Goal: Information Seeking & Learning: Learn about a topic

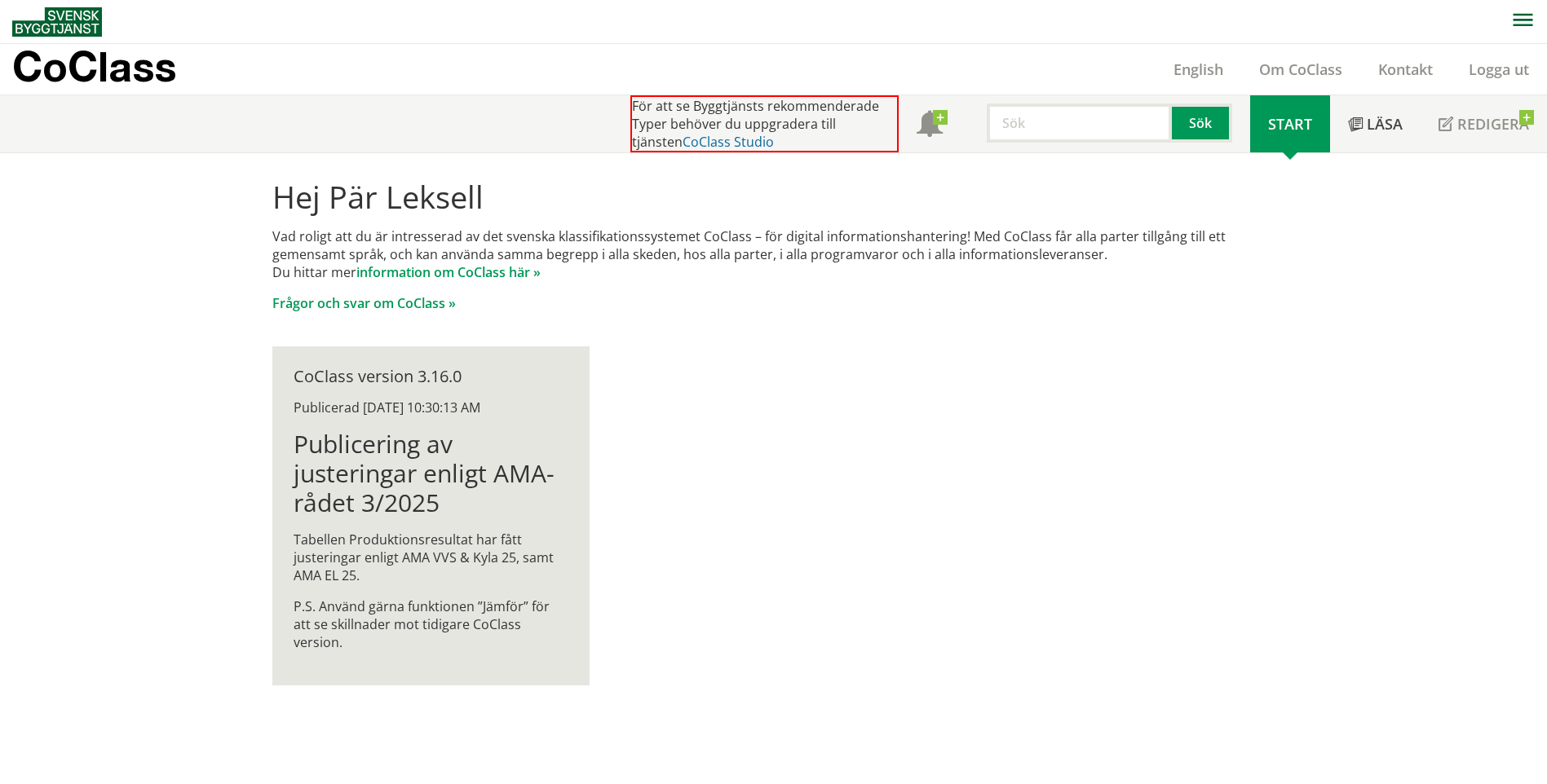
click at [683, 144] on link "CoClass Studio" at bounding box center [728, 141] width 91 height 18
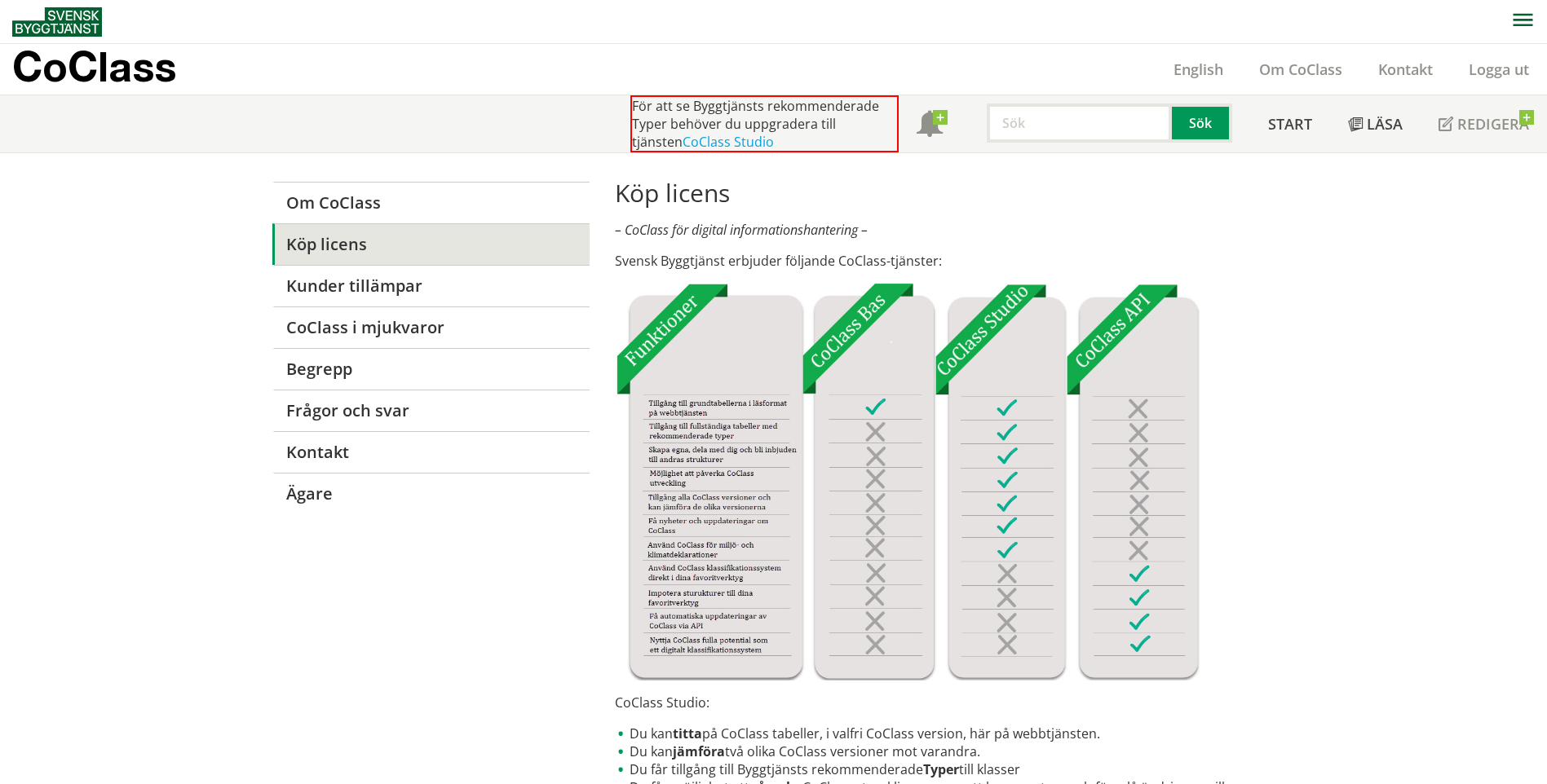
click at [859, 331] on img at bounding box center [908, 481] width 585 height 398
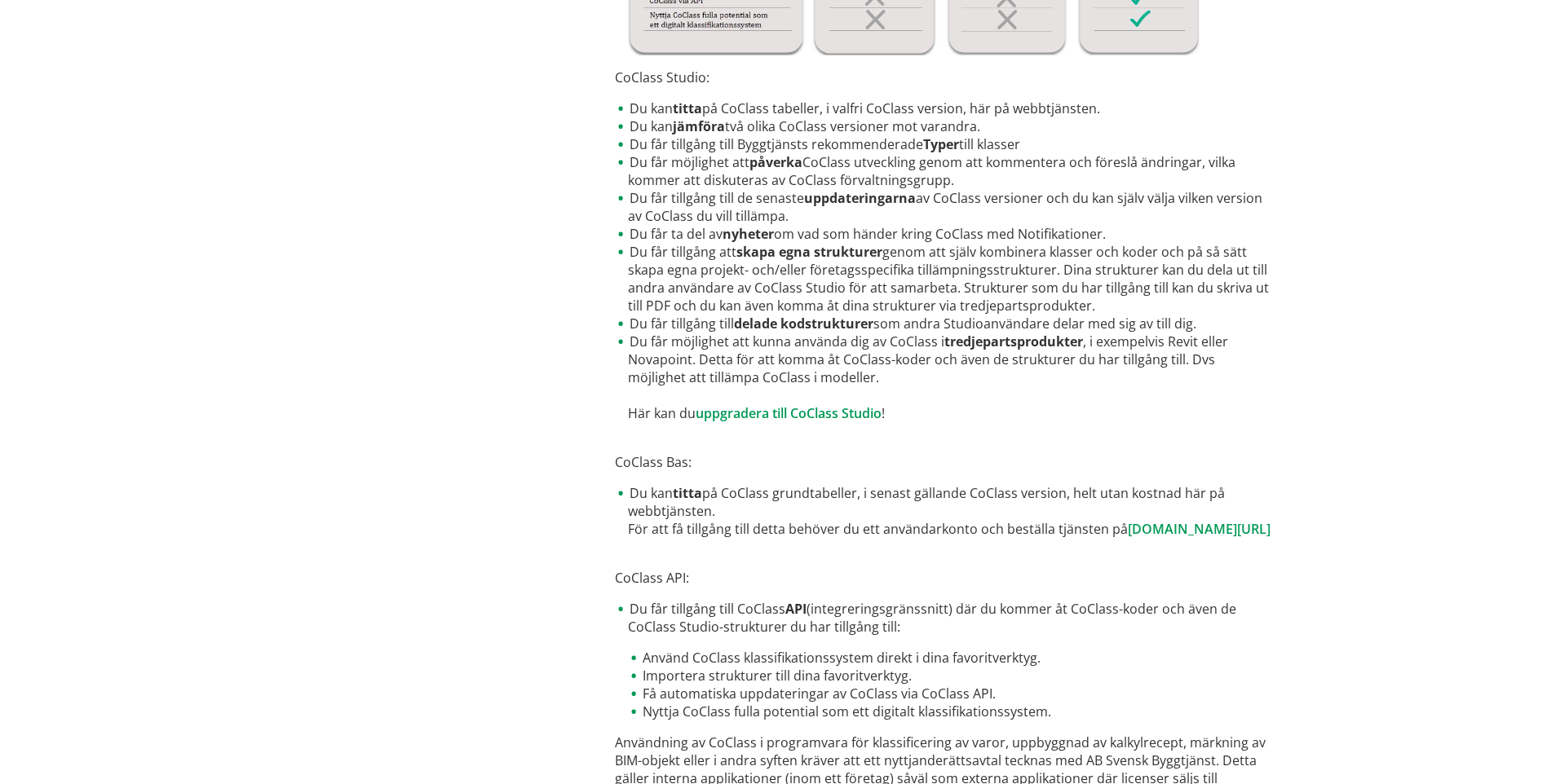
scroll to position [752, 0]
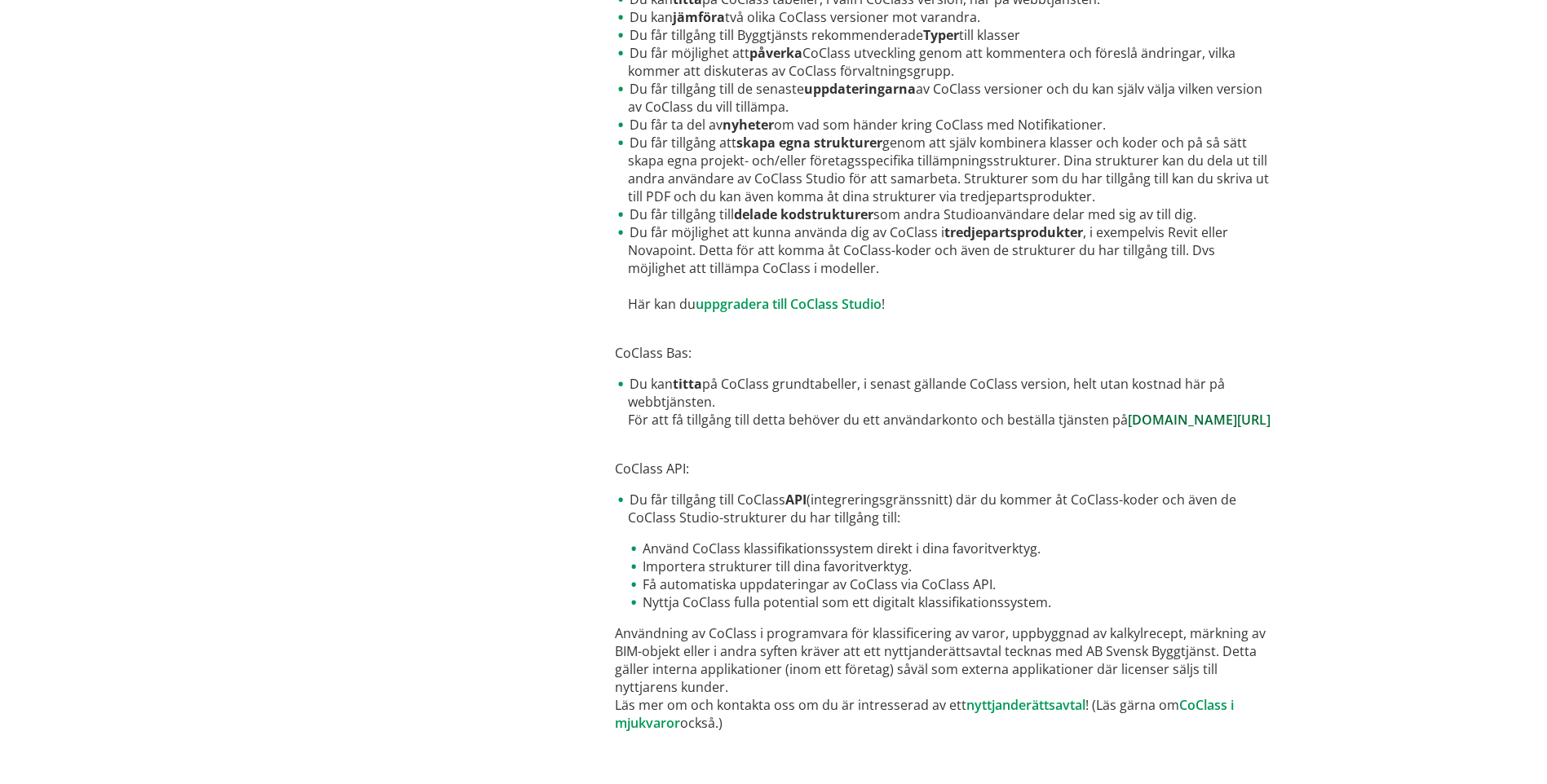
click at [1128, 420] on link "www.byggtjanst.se/tjanster/coclass" at bounding box center [1199, 419] width 143 height 18
